Goal: Information Seeking & Learning: Learn about a topic

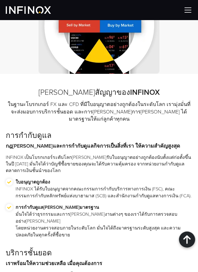
scroll to position [670, 0]
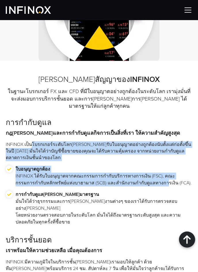
drag, startPoint x: 32, startPoint y: 119, endPoint x: 132, endPoint y: 162, distance: 109.2
click at [132, 162] on div "การกำกับดูแล กฎ[PERSON_NAME]และการกำกับดูแลกิจการเป็นสิ่งที่เรา ให้ความสำคัญสูง…" at bounding box center [99, 176] width 186 height 117
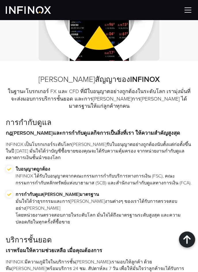
click at [67, 191] on p "การกำกับดูแล[PERSON_NAME]มาตรฐาน มั่นใจได้ว่าธุรกรรมและการ[PERSON_NAME]งานต่างๆ…" at bounding box center [104, 208] width 176 height 34
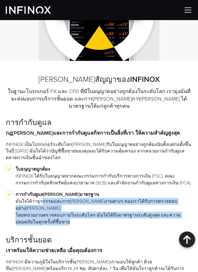
drag, startPoint x: 40, startPoint y: 175, endPoint x: 158, endPoint y: 186, distance: 118.2
click at [158, 191] on p "การกำกับดูแล[PERSON_NAME]มาตรฐาน มั่นใจได้ว่าธุรกรรมและการ[PERSON_NAME]งานต่างๆ…" at bounding box center [104, 208] width 176 height 34
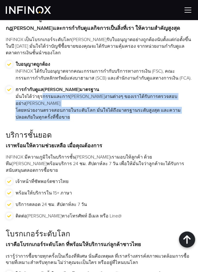
scroll to position [813, 0]
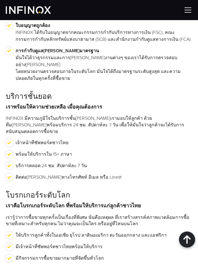
click at [122, 214] on p "เรารู้ว่าการซื้อขายทุกครั้งเป็นเรื่องที่พิเศษ นั่นคือเหตุผล ที่เราสร้างสรรค์สภา…" at bounding box center [99, 220] width 186 height 13
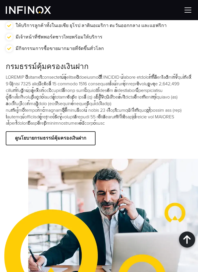
scroll to position [1005, 0]
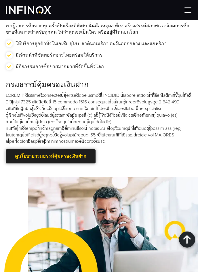
click at [51, 156] on div at bounding box center [51, 156] width 0 height 0
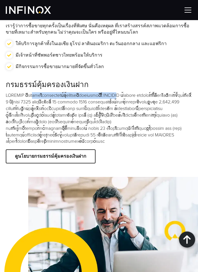
drag, startPoint x: 34, startPoint y: 52, endPoint x: 132, endPoint y: 50, distance: 98.8
click at [132, 80] on div "กรมธรรม์คุ้มครองเงินฝาก ดูนโยบายกรมธรรม์คุ้มครองเงินฝาก" at bounding box center [99, 122] width 186 height 85
click at [70, 92] on p at bounding box center [99, 118] width 186 height 53
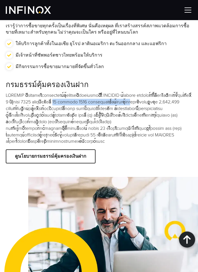
drag, startPoint x: 110, startPoint y: 60, endPoint x: 187, endPoint y: 62, distance: 77.0
click at [187, 92] on p at bounding box center [99, 118] width 186 height 53
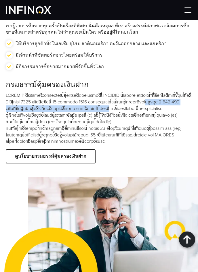
drag, startPoint x: 18, startPoint y: 67, endPoint x: 187, endPoint y: 65, distance: 168.8
click at [177, 92] on p at bounding box center [99, 118] width 186 height 53
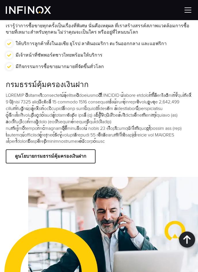
click at [80, 92] on p at bounding box center [99, 118] width 186 height 53
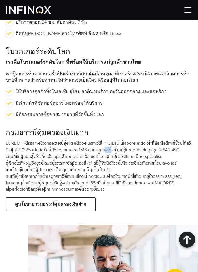
drag, startPoint x: 153, startPoint y: 109, endPoint x: 161, endPoint y: 109, distance: 8.0
click at [161, 140] on p at bounding box center [99, 166] width 186 height 53
drag, startPoint x: 14, startPoint y: 115, endPoint x: 49, endPoint y: 115, distance: 35.6
click at [49, 140] on p at bounding box center [99, 166] width 186 height 53
click at [77, 140] on p at bounding box center [99, 166] width 186 height 53
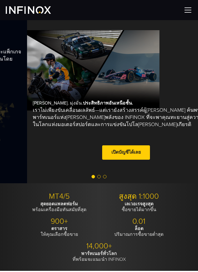
click at [66, 101] on div "แม่นยำ. มุ่งมั่น. ประสิทธิภาพอันเหนือชั้น. เราไม่เพียงขับเคลื่อนผลลัพธ์—แต่เราย…" at bounding box center [126, 131] width 186 height 62
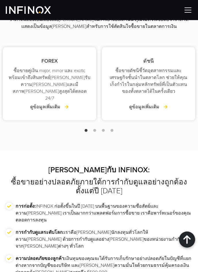
scroll to position [1101, 0]
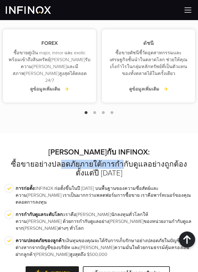
drag, startPoint x: 49, startPoint y: 136, endPoint x: 104, endPoint y: 146, distance: 55.6
click at [104, 148] on h2 "อุ่นใจกับ INFINOX: ซื้อขายอย่างปลอดภัยภายใต้การกำกับดูแลอย่างถูกต้องตั้งแต่ปี 2…" at bounding box center [99, 163] width 186 height 30
click at [86, 185] on p "การก่อตั้ง: INFINOX ก่อตั้งขึ้นในปี 2009 บนพื้นฐานของความซื่อสัตย์และความทะเยอท…" at bounding box center [104, 195] width 176 height 21
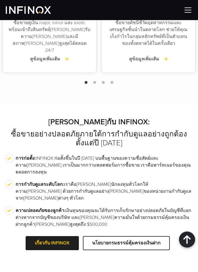
scroll to position [1149, 0]
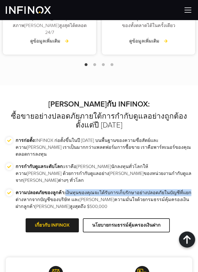
drag, startPoint x: 66, startPoint y: 153, endPoint x: 188, endPoint y: 154, distance: 121.7
click at [187, 189] on p "ความปลอดภัยของลูกค้า: เงินทุนของคุณจะได้รับการเก็บรักษาอย่างปลอดภัยในบัญชีที่แย…" at bounding box center [104, 199] width 176 height 21
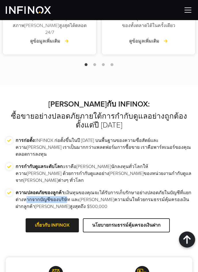
drag, startPoint x: 25, startPoint y: 161, endPoint x: 65, endPoint y: 161, distance: 40.5
click at [65, 189] on p "ความปลอดภัยของลูกค้า: เงินทุนของคุณจะได้รับการเก็บรักษาอย่างปลอดภัยในบัญชีที่แย…" at bounding box center [104, 199] width 176 height 21
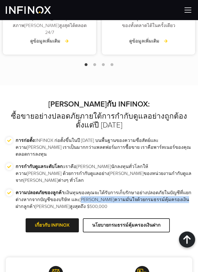
drag, startPoint x: 78, startPoint y: 161, endPoint x: 167, endPoint y: 161, distance: 88.2
click at [167, 189] on p "ความปลอดภัยของลูกค้า: เงินทุนของคุณจะได้รับการเก็บรักษาอย่างปลอดภัยในบัญชีที่แย…" at bounding box center [104, 199] width 176 height 21
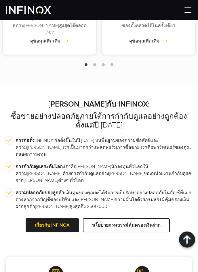
click at [109, 189] on li "ความปลอดภัยของลูกค้า: เงินทุนของคุณจะได้รับการเก็บรักษาอย่างปลอดภัยในบัญชีที่แย…" at bounding box center [99, 202] width 186 height 26
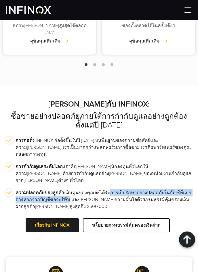
drag, startPoint x: 109, startPoint y: 154, endPoint x: 67, endPoint y: 161, distance: 43.2
click at [67, 189] on p "ความปลอดภัยของลูกค้า: เงินทุนของคุณจะได้รับการเก็บรักษาอย่างปลอดภัยในบัญชีที่แย…" at bounding box center [104, 199] width 176 height 21
copy p "การเก็บรักษาอย่างปลอดภัยในบัญชีที่แยกต่างหากจากบัญชีของบริษัท"
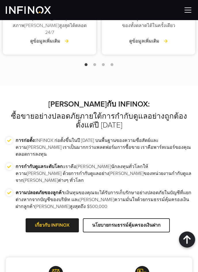
click at [75, 189] on p "ความปลอดภัยของลูกค้า: เงินทุนของคุณจะได้รับการเก็บรักษาอย่างปลอดภัยในบัญชีที่แย…" at bounding box center [104, 199] width 176 height 21
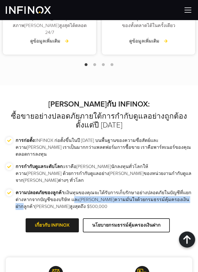
drag, startPoint x: 73, startPoint y: 163, endPoint x: 171, endPoint y: 163, distance: 98.8
click at [171, 189] on p "ความปลอดภัยของลูกค้า: เงินทุนของคุณจะได้รับการเก็บรักษาอย่างปลอดภัยในบัญชีที่แย…" at bounding box center [104, 199] width 176 height 21
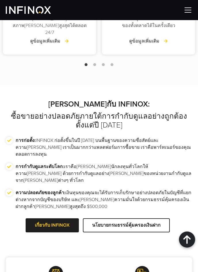
click at [56, 189] on p "ความปลอดภัยของลูกค้า: เงินทุนของคุณจะได้รับการเก็บรักษาอย่างปลอดภัยในบัญชีที่แย…" at bounding box center [104, 199] width 176 height 21
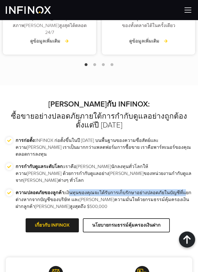
drag, startPoint x: 70, startPoint y: 154, endPoint x: 181, endPoint y: 152, distance: 110.9
click at [181, 189] on p "ความปลอดภัยของลูกค้า: เงินทุนของคุณจะได้รับการเก็บรักษาอย่างปลอดภัยในบัญชีที่แย…" at bounding box center [104, 199] width 176 height 21
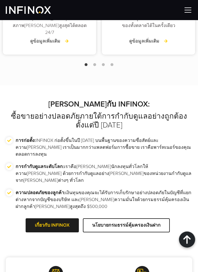
click at [79, 189] on p "ความปลอดภัยของลูกค้า: เงินทุนของคุณจะได้รับการเก็บรักษาอย่างปลอดภัยในบัญชีที่แย…" at bounding box center [104, 199] width 176 height 21
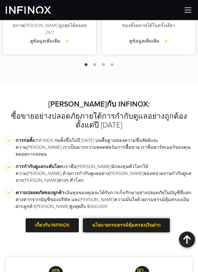
click at [95, 218] on link "นโยบายกรมธรรม์คุ้มครองเงินฝาก" at bounding box center [126, 225] width 87 height 14
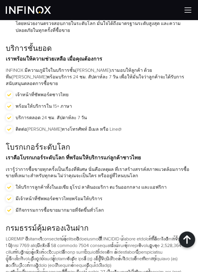
scroll to position [909, 0]
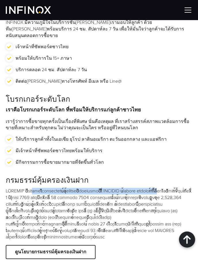
drag, startPoint x: 49, startPoint y: 148, endPoint x: 178, endPoint y: 149, distance: 129.5
click at [178, 188] on p at bounding box center [99, 214] width 186 height 53
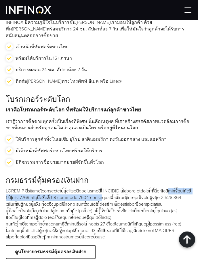
drag, startPoint x: 25, startPoint y: 158, endPoint x: 149, endPoint y: 160, distance: 124.6
click at [149, 188] on p at bounding box center [99, 214] width 186 height 53
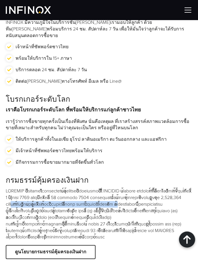
drag, startPoint x: 65, startPoint y: 166, endPoint x: 187, endPoint y: 165, distance: 122.9
click at [187, 188] on p at bounding box center [99, 214] width 186 height 53
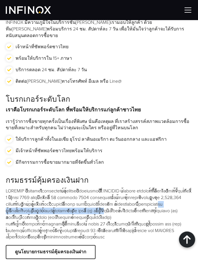
drag, startPoint x: 66, startPoint y: 168, endPoint x: 184, endPoint y: 169, distance: 118.3
click at [184, 188] on p at bounding box center [99, 214] width 186 height 53
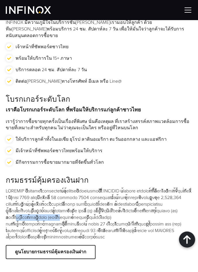
drag, startPoint x: 92, startPoint y: 176, endPoint x: 99, endPoint y: 186, distance: 13.2
click at [134, 188] on p at bounding box center [99, 214] width 186 height 53
click at [93, 188] on p at bounding box center [99, 214] width 186 height 53
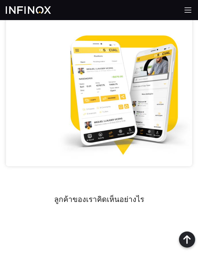
scroll to position [2728, 0]
